Goal: Check status

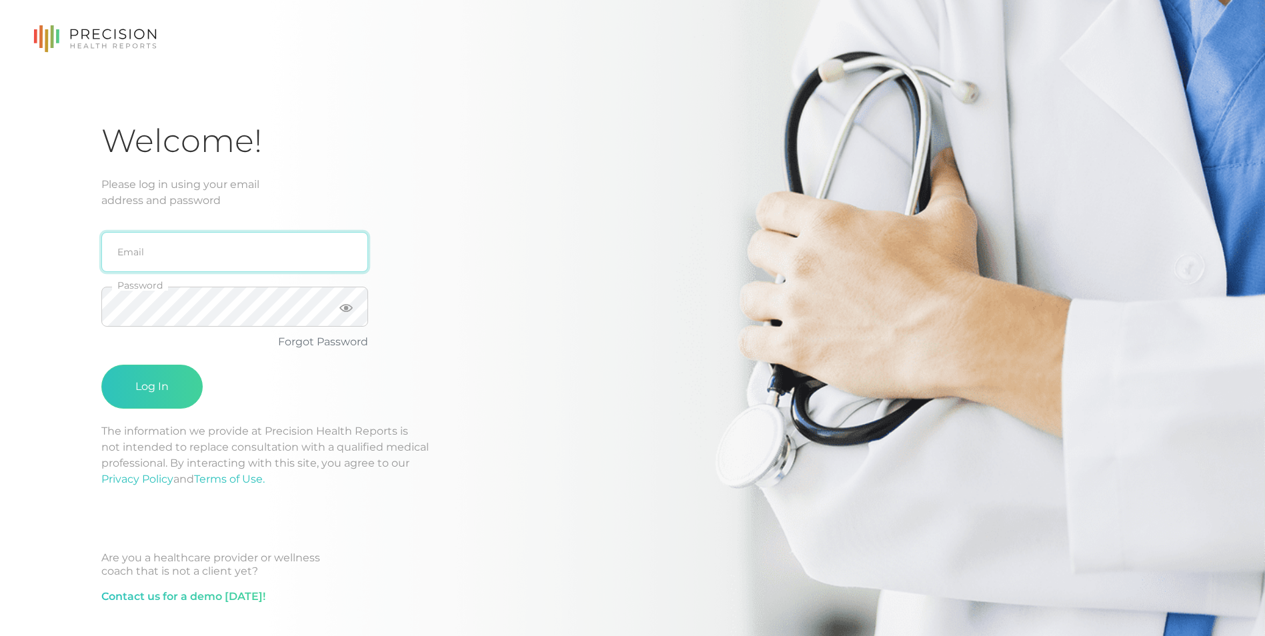
click at [233, 260] on input "email" at bounding box center [234, 252] width 267 height 40
type input "[EMAIL_ADDRESS][DOMAIN_NAME]"
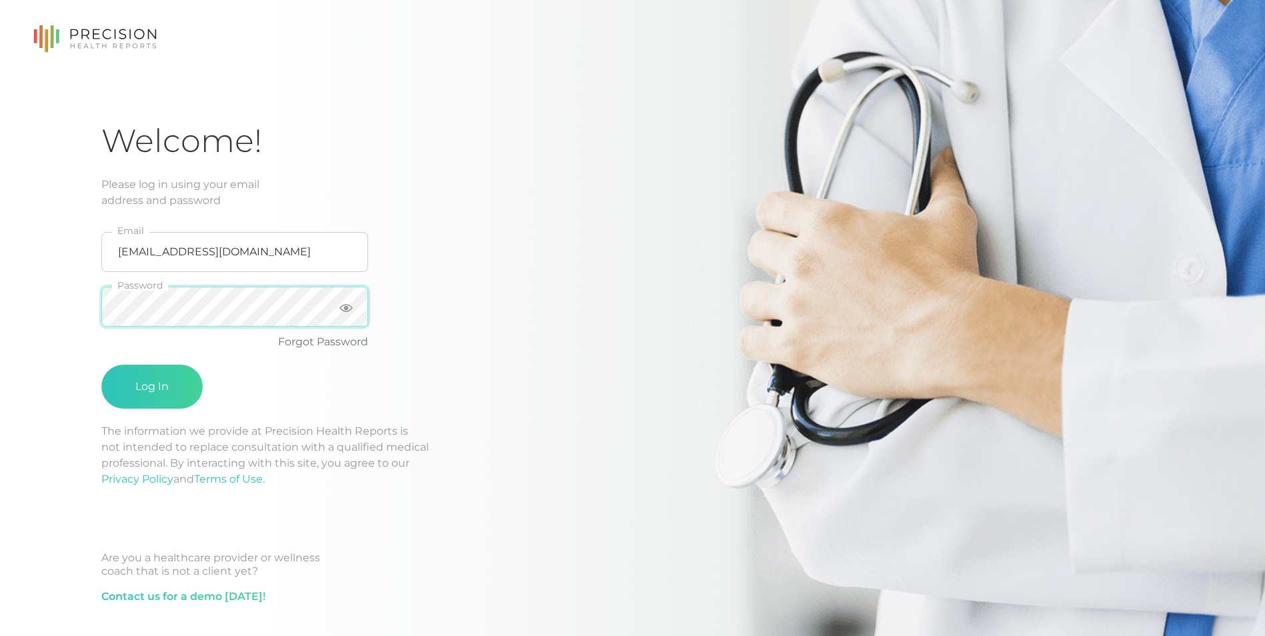
click at [101, 365] on button "Log In" at bounding box center [151, 387] width 101 height 44
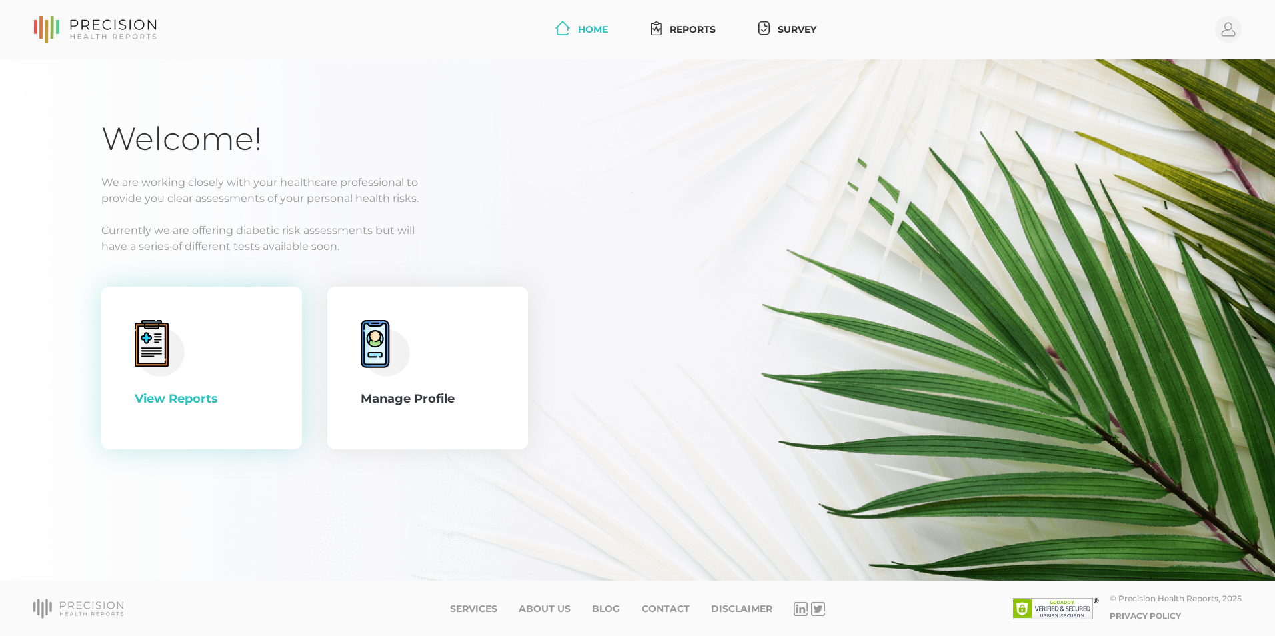
click at [162, 393] on div "View Reports" at bounding box center [202, 399] width 134 height 18
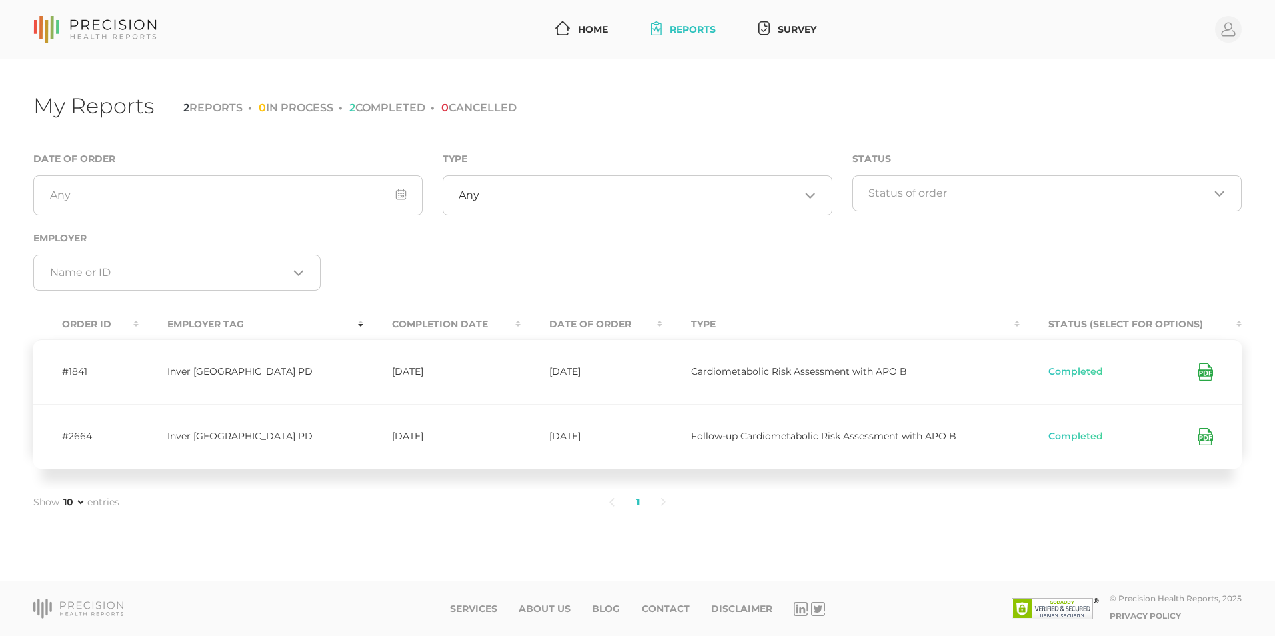
click at [1207, 440] on icon at bounding box center [1205, 436] width 15 height 17
